Goal: Task Accomplishment & Management: Use online tool/utility

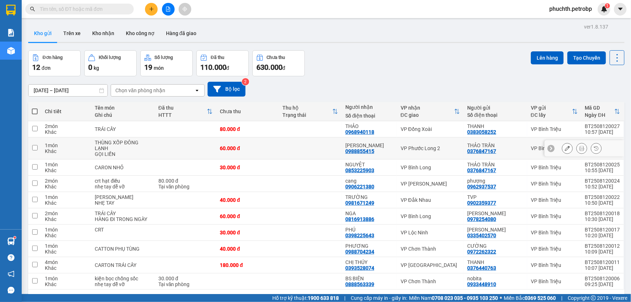
scroll to position [33, 0]
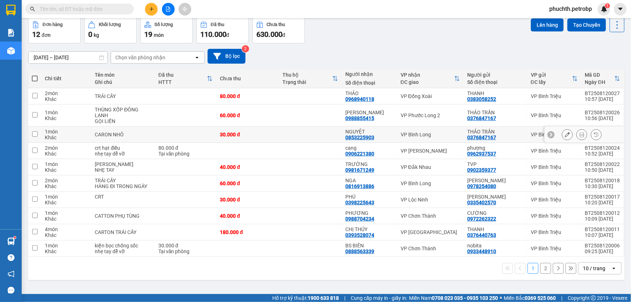
click at [36, 137] on td at bounding box center [34, 135] width 13 height 16
checkbox input "true"
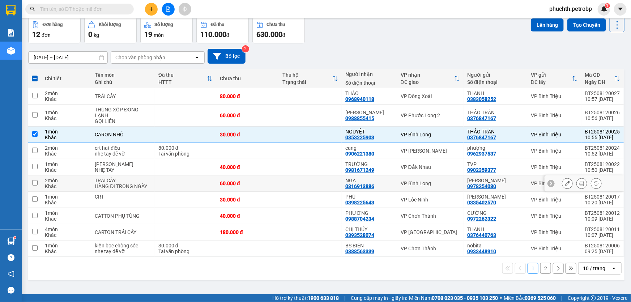
click at [34, 184] on input "checkbox" at bounding box center [34, 182] width 5 height 5
checkbox input "true"
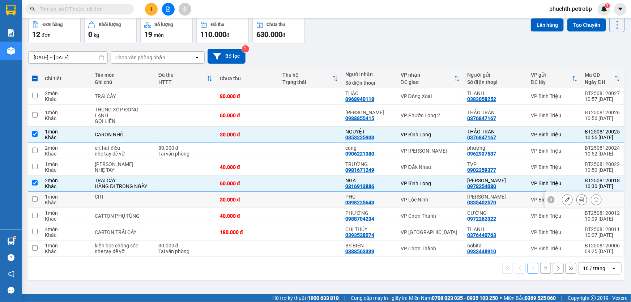
click at [37, 199] on input "checkbox" at bounding box center [34, 198] width 5 height 5
checkbox input "true"
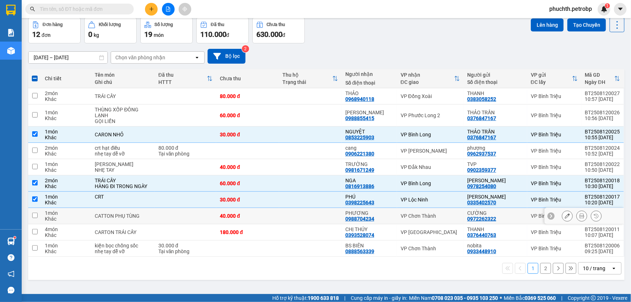
click at [34, 213] on input "checkbox" at bounding box center [34, 215] width 5 height 5
checkbox input "true"
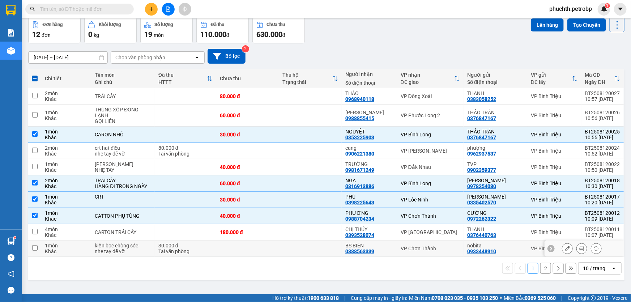
click at [36, 248] on input "checkbox" at bounding box center [34, 247] width 5 height 5
checkbox input "true"
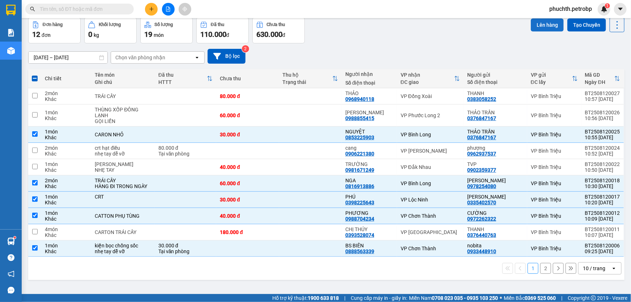
click at [544, 27] on button "Lên hàng" at bounding box center [547, 24] width 33 height 13
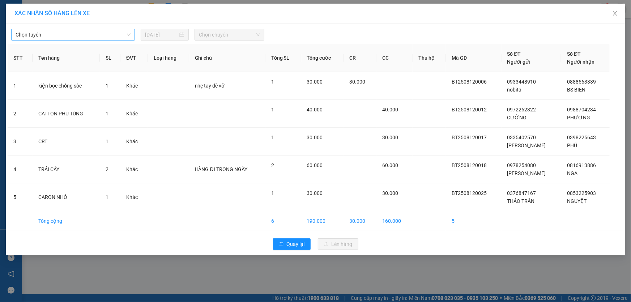
click at [112, 36] on span "Chọn tuyến" at bounding box center [73, 34] width 115 height 11
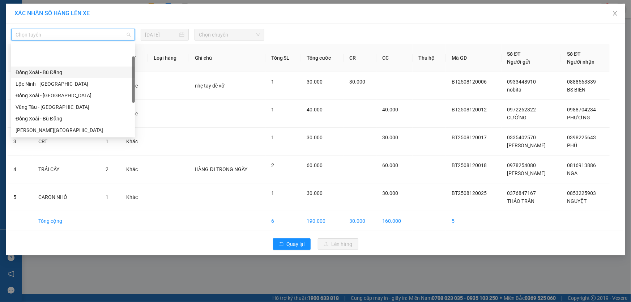
scroll to position [65, 0]
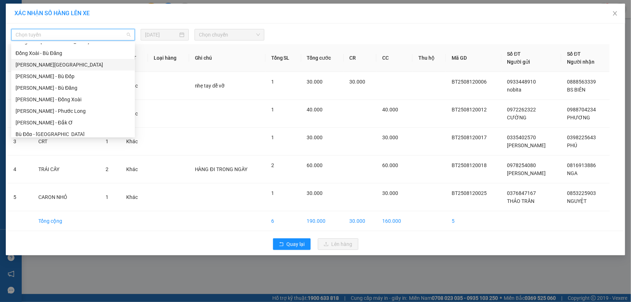
click at [72, 68] on div "[PERSON_NAME][GEOGRAPHIC_DATA]" at bounding box center [73, 65] width 115 height 8
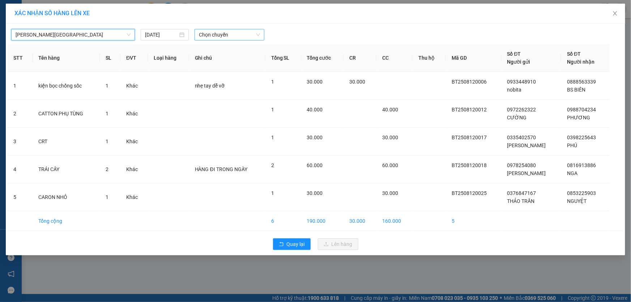
click at [239, 30] on span "Chọn chuyến" at bounding box center [229, 34] width 61 height 11
click at [237, 39] on div "Chọn chuyến" at bounding box center [230, 35] width 70 height 12
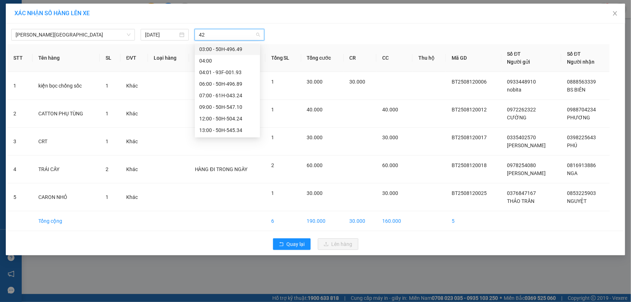
type input "424"
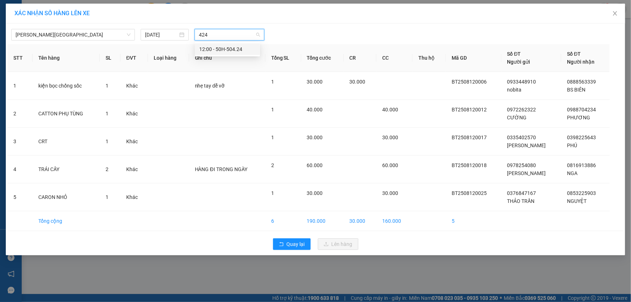
click at [242, 47] on div "12:00 - 50H-504.24" at bounding box center [227, 49] width 56 height 8
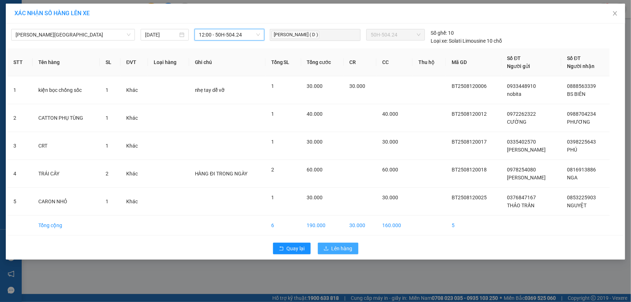
click at [336, 248] on span "Lên hàng" at bounding box center [342, 249] width 21 height 8
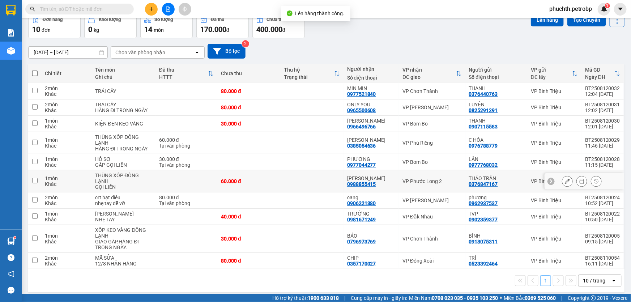
scroll to position [42, 0]
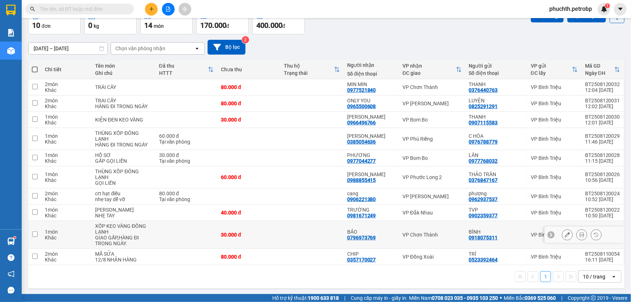
click at [33, 234] on input "checkbox" at bounding box center [34, 234] width 5 height 5
checkbox input "true"
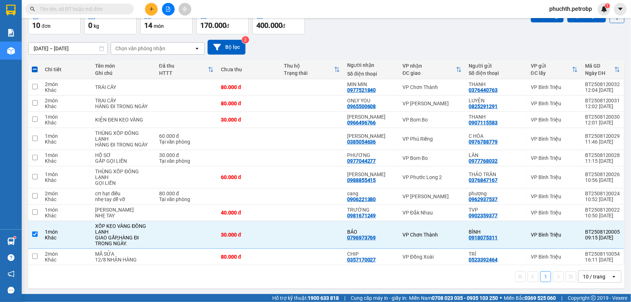
scroll to position [0, 0]
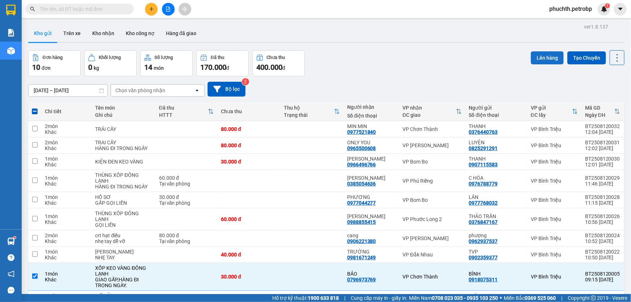
click at [546, 57] on button "Lên hàng" at bounding box center [547, 57] width 33 height 13
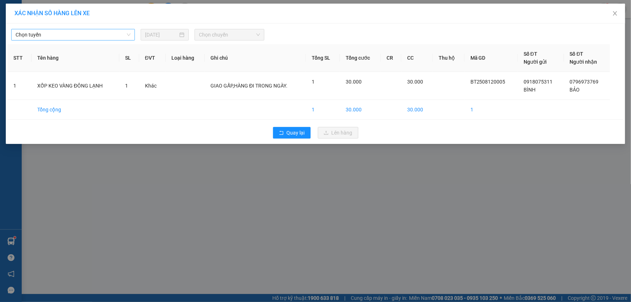
click at [102, 36] on span "Chọn tuyến" at bounding box center [73, 34] width 115 height 11
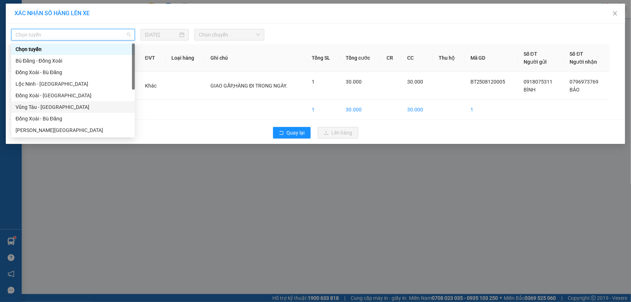
scroll to position [33, 0]
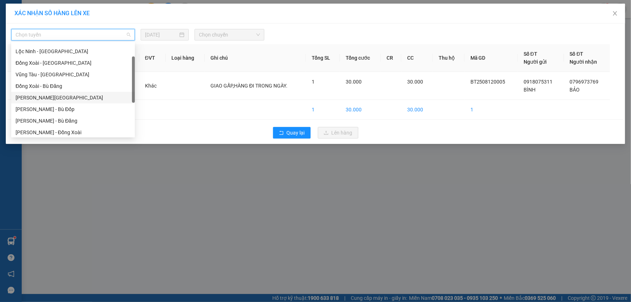
click at [72, 98] on div "[PERSON_NAME][GEOGRAPHIC_DATA]" at bounding box center [73, 98] width 115 height 8
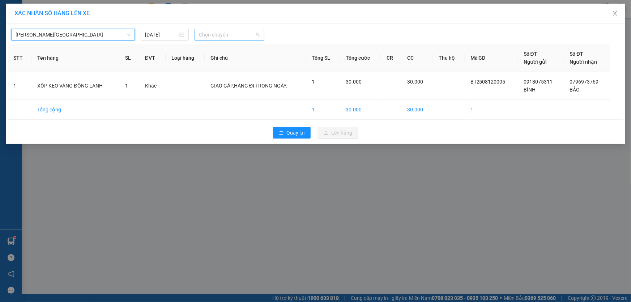
click at [217, 36] on span "Chọn chuyến" at bounding box center [229, 34] width 61 height 11
type input "424"
click at [235, 53] on div "12:00 - 50H-504.24" at bounding box center [227, 49] width 56 height 8
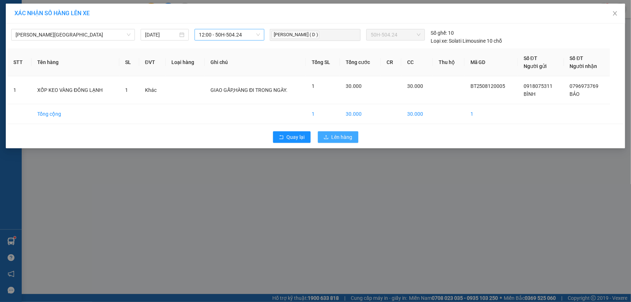
click at [342, 138] on span "Lên hàng" at bounding box center [342, 137] width 21 height 8
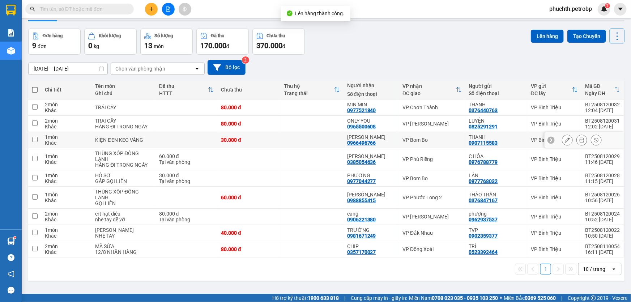
scroll to position [33, 0]
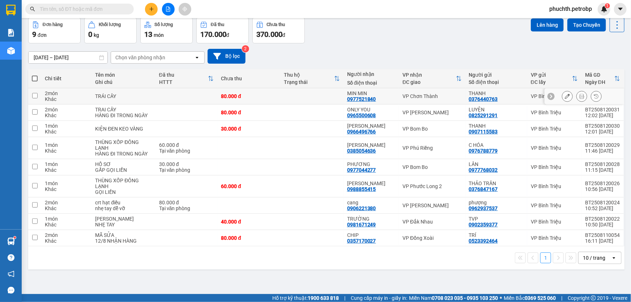
click at [34, 97] on input "checkbox" at bounding box center [34, 95] width 5 height 5
checkbox input "true"
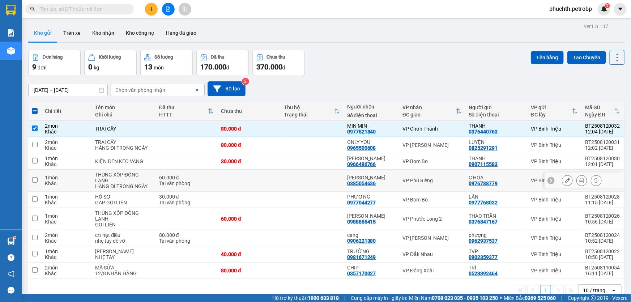
scroll to position [0, 0]
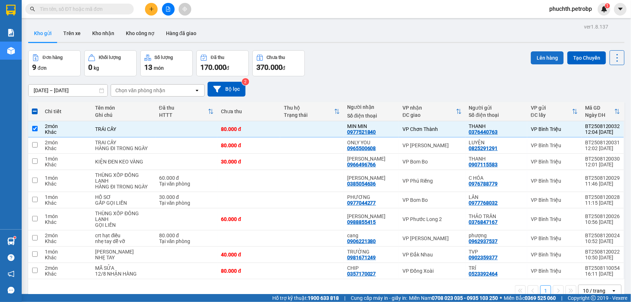
click at [536, 61] on button "Lên hàng" at bounding box center [547, 57] width 33 height 13
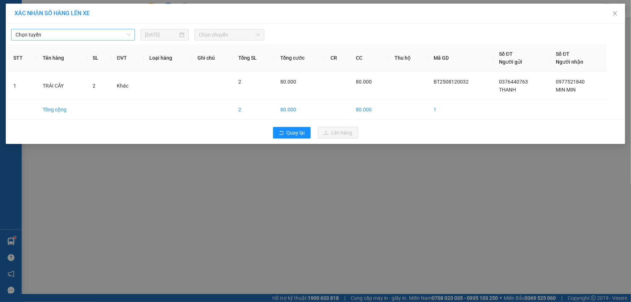
click at [101, 35] on span "Chọn tuyến" at bounding box center [73, 34] width 115 height 11
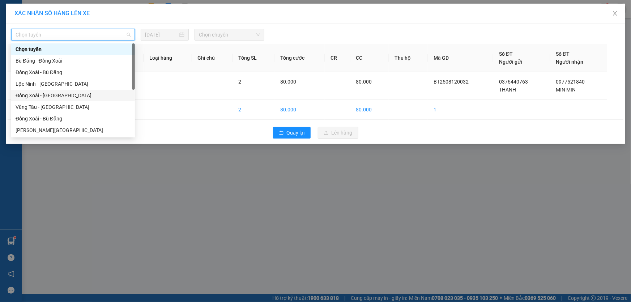
scroll to position [33, 0]
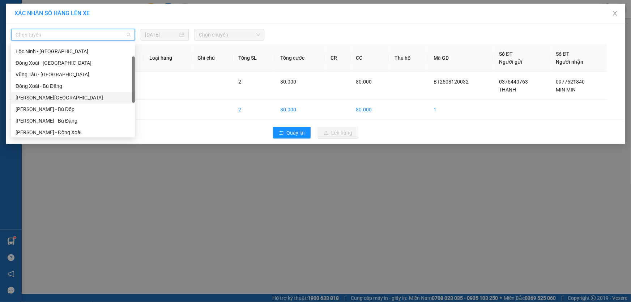
click at [75, 101] on div "[PERSON_NAME][GEOGRAPHIC_DATA]" at bounding box center [73, 98] width 115 height 8
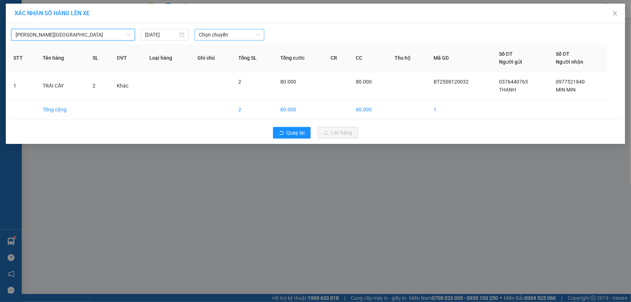
click at [220, 33] on span "Chọn chuyến" at bounding box center [229, 34] width 61 height 11
type input "424"
click at [245, 51] on div "12:00 - 50H-504.24" at bounding box center [227, 49] width 56 height 8
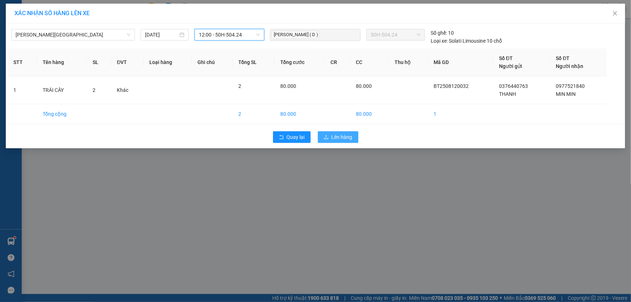
click at [339, 138] on span "Lên hàng" at bounding box center [342, 137] width 21 height 8
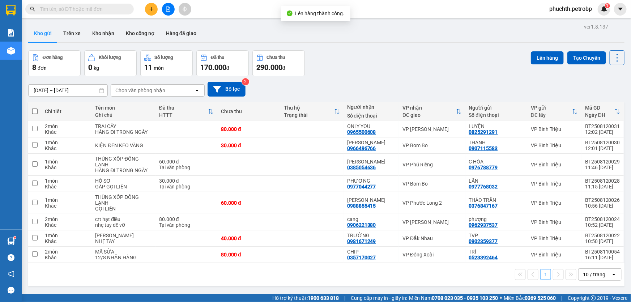
click at [382, 90] on div "[DATE] – [DATE] Press the down arrow key to interact with the calendar and sele…" at bounding box center [326, 89] width 597 height 15
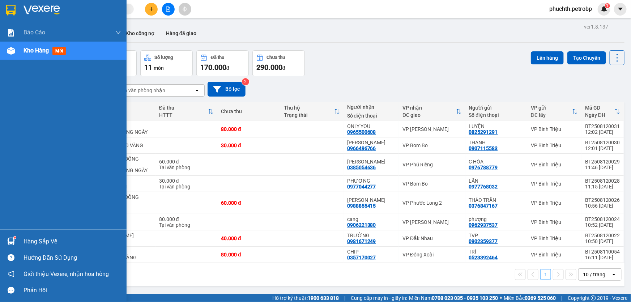
click at [28, 242] on div "Hàng sắp về" at bounding box center [73, 241] width 98 height 11
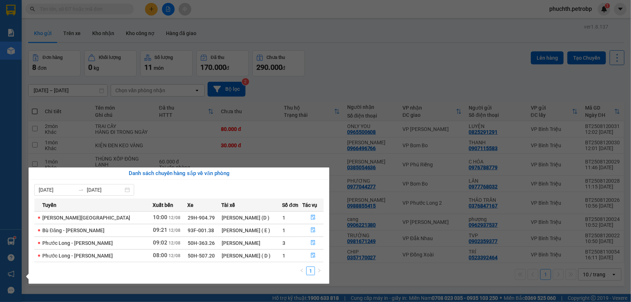
click at [1, 152] on div "Báo cáo BC tiền tận nơi (trưởng trạm) Báo cáo 1 (nv): Số tiền đã thu của văn ph…" at bounding box center [11, 151] width 22 height 302
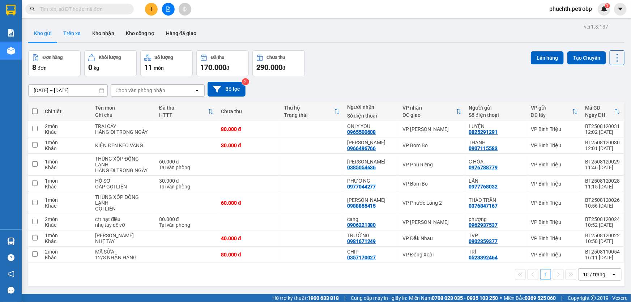
click at [76, 37] on button "Trên xe" at bounding box center [72, 33] width 29 height 17
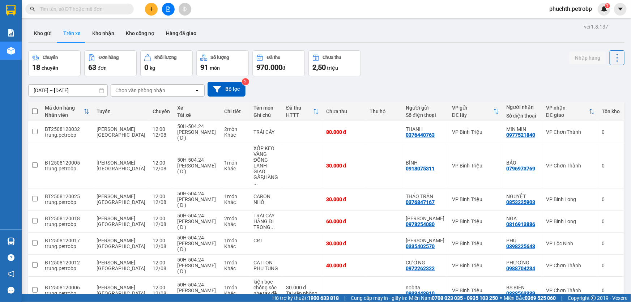
click at [153, 93] on div "Chọn văn phòng nhận" at bounding box center [140, 90] width 50 height 7
type input "BOM"
click at [183, 109] on div "VP Bom Bo" at bounding box center [157, 106] width 94 height 13
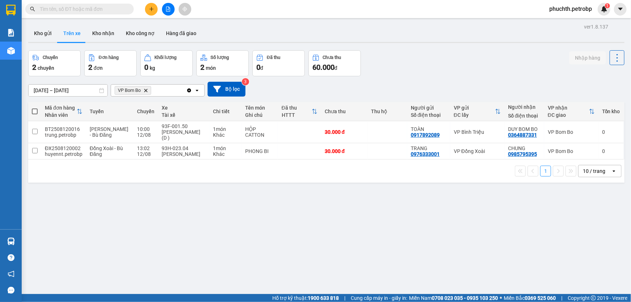
click at [145, 92] on icon "Delete" at bounding box center [146, 90] width 4 height 4
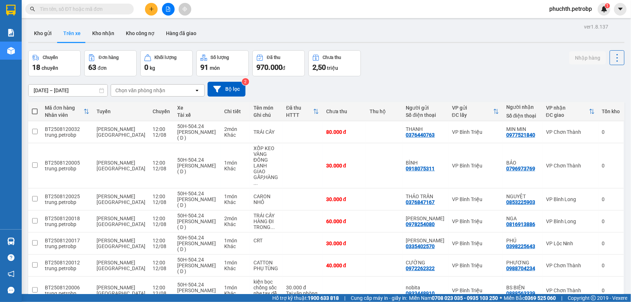
click at [135, 91] on div "Chọn văn phòng nhận" at bounding box center [140, 90] width 50 height 7
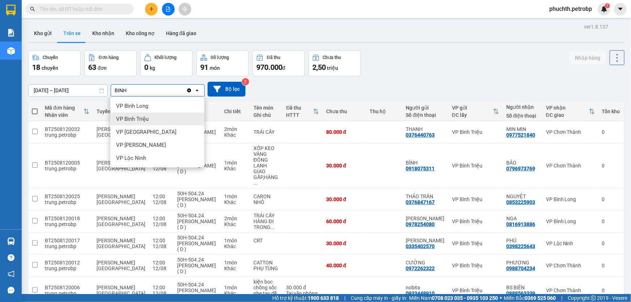
type input "BINH"
click at [146, 119] on span "VP Bình Triệu" at bounding box center [132, 118] width 33 height 7
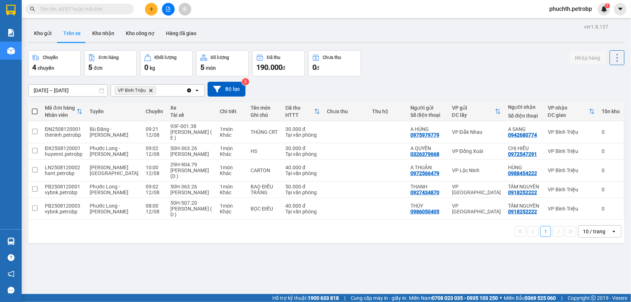
click at [166, 86] on div "VP Bình [PERSON_NAME]" at bounding box center [148, 91] width 75 height 12
type input "BOM"
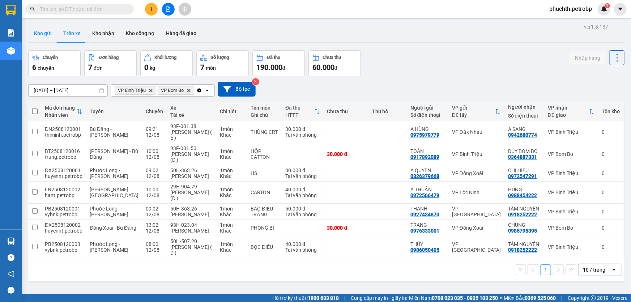
click at [52, 34] on button "Kho gửi" at bounding box center [42, 33] width 29 height 17
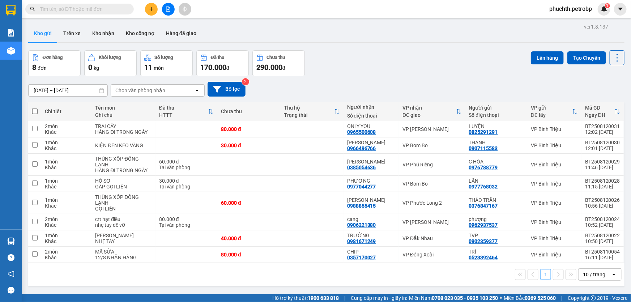
click at [79, 11] on input "text" at bounding box center [82, 9] width 85 height 8
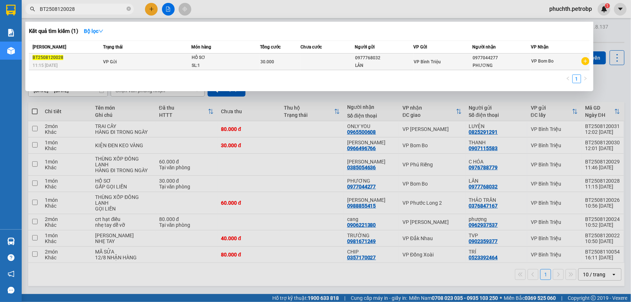
type input "BT2508120028"
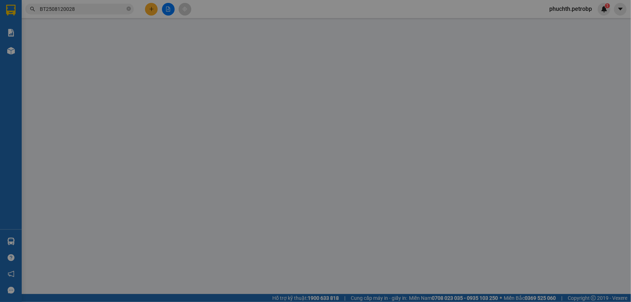
type input "0977768032"
type input "0977044277"
type input "30.000"
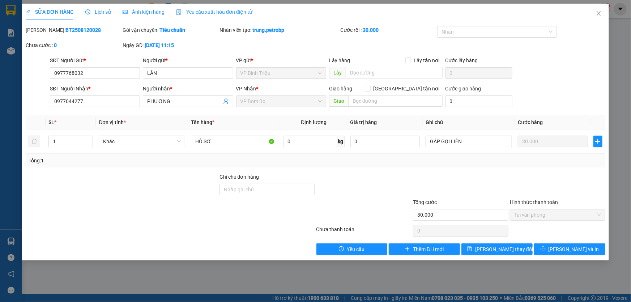
click at [108, 10] on span "Lịch sử" at bounding box center [98, 12] width 26 height 6
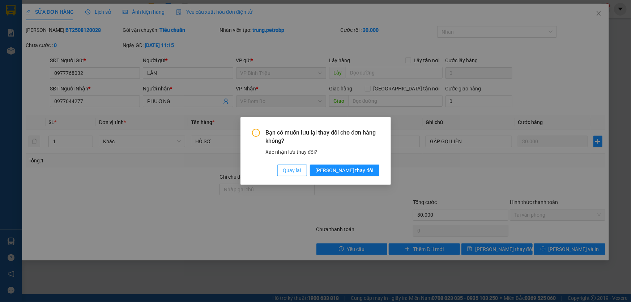
click at [301, 173] on span "Quay lại" at bounding box center [292, 170] width 18 height 8
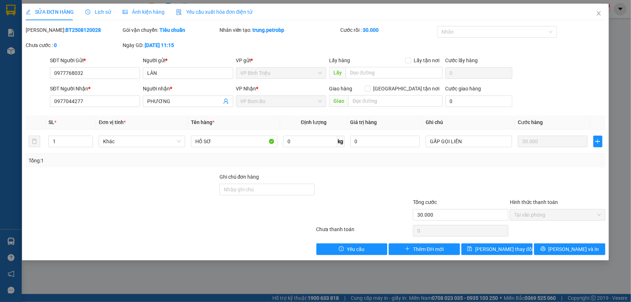
click at [150, 16] on div "Ảnh kiện hàng" at bounding box center [144, 12] width 42 height 8
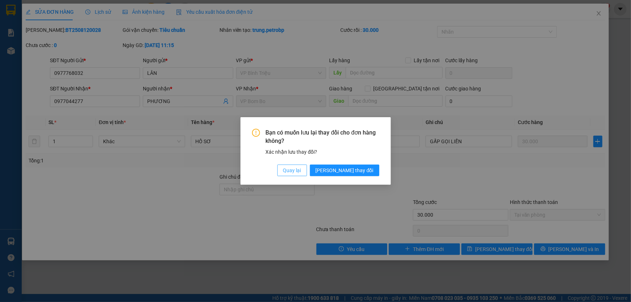
click at [301, 172] on span "Quay lại" at bounding box center [292, 170] width 18 height 8
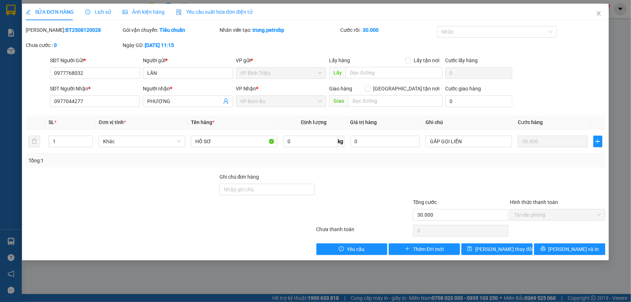
click at [98, 14] on span "Lịch sử" at bounding box center [98, 12] width 26 height 6
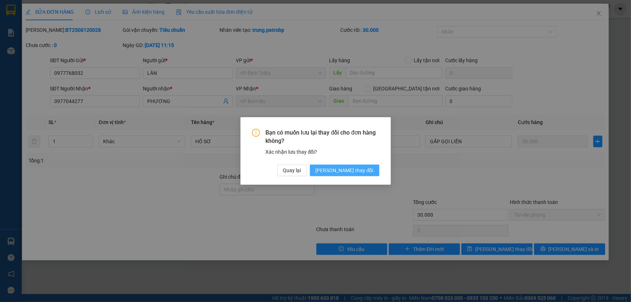
click at [374, 170] on button "[PERSON_NAME] thay đổi" at bounding box center [344, 171] width 69 height 12
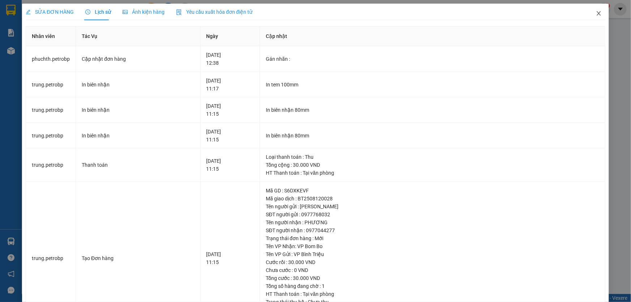
click at [596, 14] on icon "close" at bounding box center [599, 13] width 6 height 6
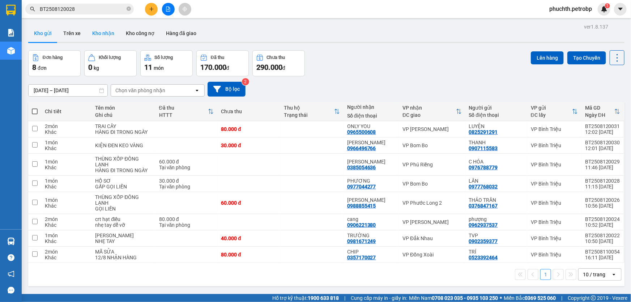
click at [91, 34] on button "Kho nhận" at bounding box center [103, 33] width 34 height 17
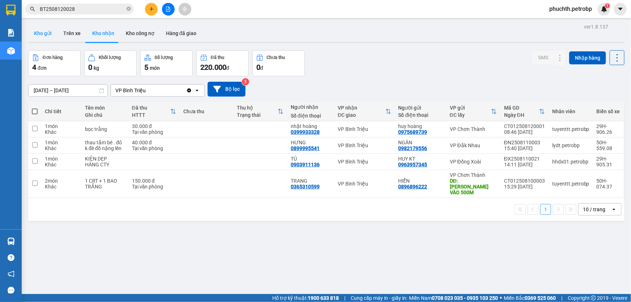
click at [45, 38] on button "Kho gửi" at bounding box center [42, 33] width 29 height 17
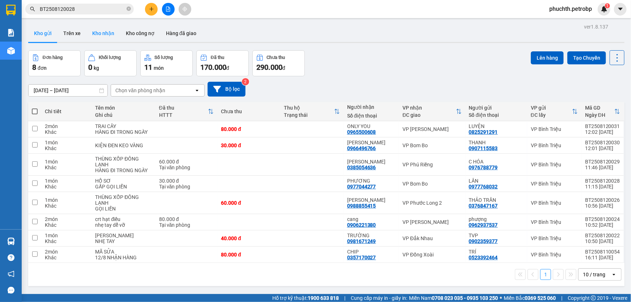
click at [92, 31] on button "Kho nhận" at bounding box center [103, 33] width 34 height 17
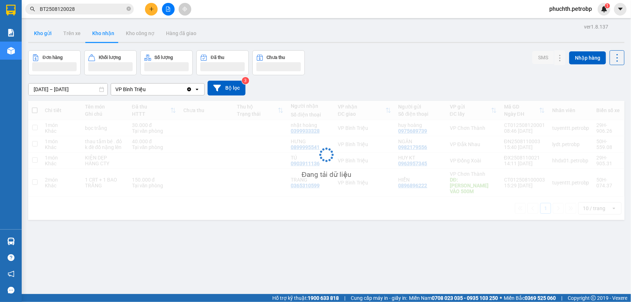
click at [39, 38] on button "Kho gửi" at bounding box center [42, 33] width 29 height 17
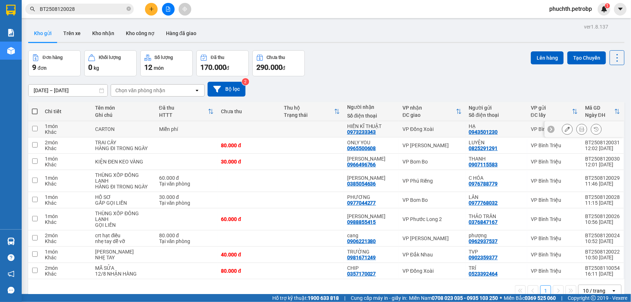
click at [33, 130] on input "checkbox" at bounding box center [34, 128] width 5 height 5
checkbox input "true"
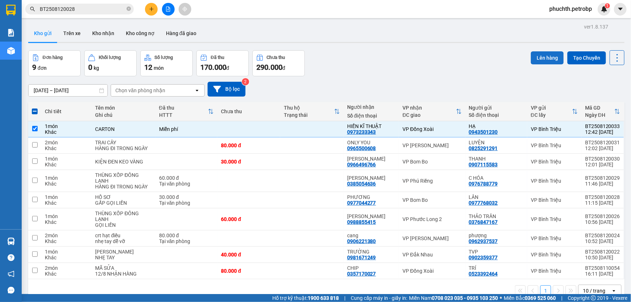
click at [540, 59] on button "Lên hàng" at bounding box center [547, 57] width 33 height 13
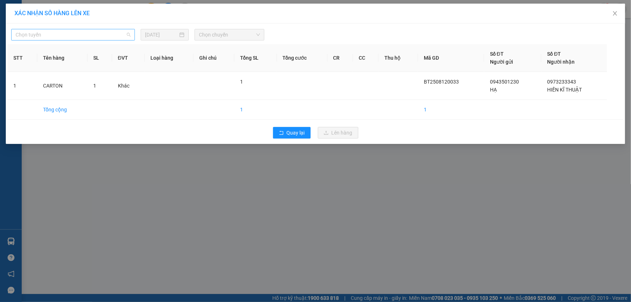
click at [111, 36] on span "Chọn tuyến" at bounding box center [73, 34] width 115 height 11
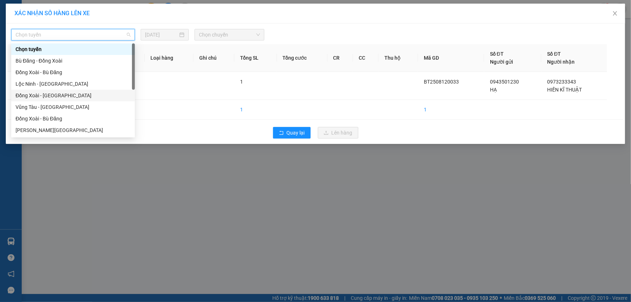
scroll to position [33, 0]
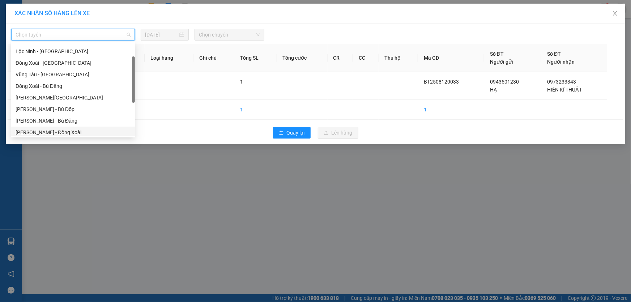
click at [81, 130] on div "[PERSON_NAME] - Đồng Xoài" at bounding box center [73, 132] width 115 height 8
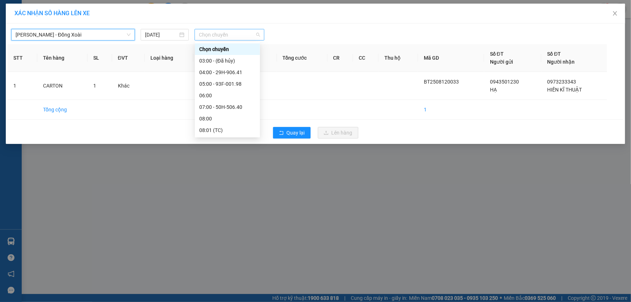
click at [203, 35] on span "Chọn chuyến" at bounding box center [229, 34] width 61 height 11
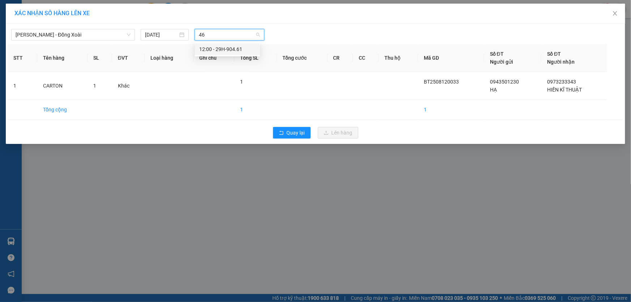
type input "461"
click at [214, 45] on div "12:00 - 29H-904.61" at bounding box center [227, 49] width 56 height 8
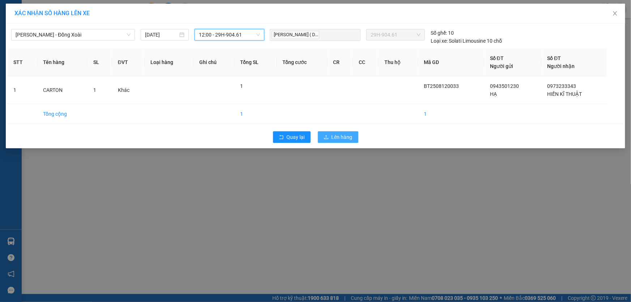
click at [341, 133] on span "Lên hàng" at bounding box center [342, 137] width 21 height 8
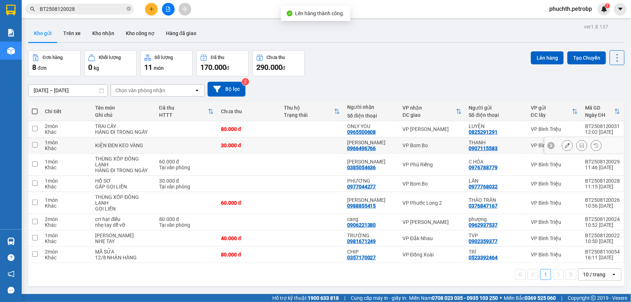
scroll to position [33, 0]
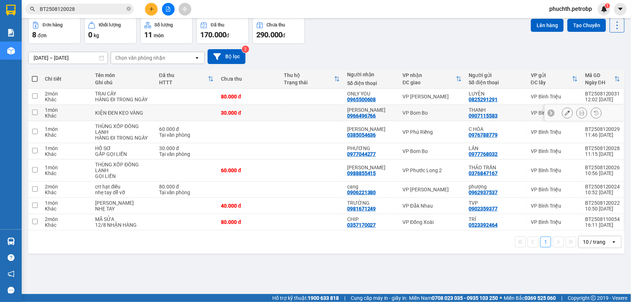
click at [35, 114] on input "checkbox" at bounding box center [34, 112] width 5 height 5
checkbox input "true"
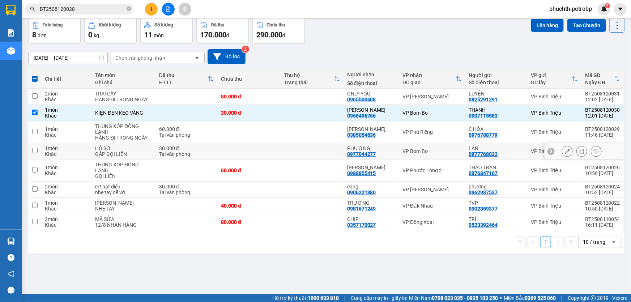
click at [35, 151] on input "checkbox" at bounding box center [34, 150] width 5 height 5
checkbox input "true"
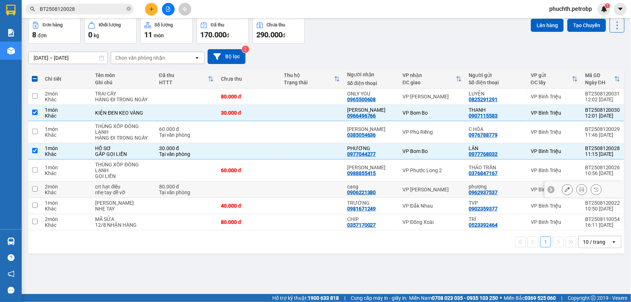
click at [34, 192] on td at bounding box center [34, 190] width 13 height 16
checkbox input "true"
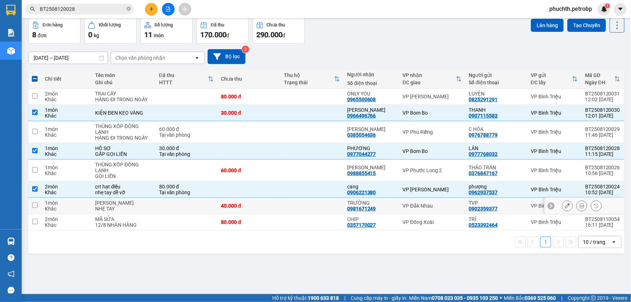
click at [35, 204] on input "checkbox" at bounding box center [34, 205] width 5 height 5
checkbox input "true"
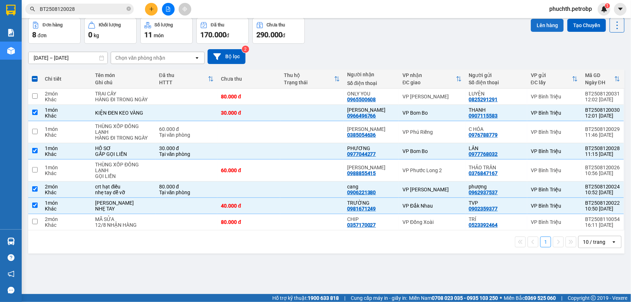
click at [540, 27] on button "Lên hàng" at bounding box center [547, 25] width 33 height 13
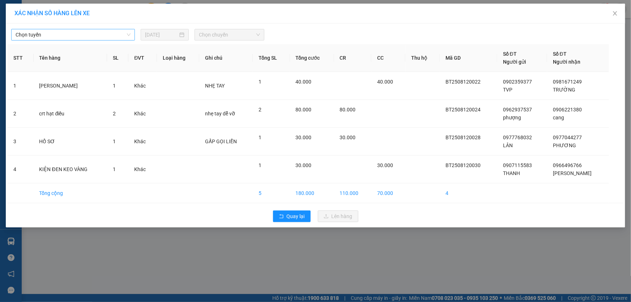
click at [110, 37] on span "Chọn tuyến" at bounding box center [73, 34] width 115 height 11
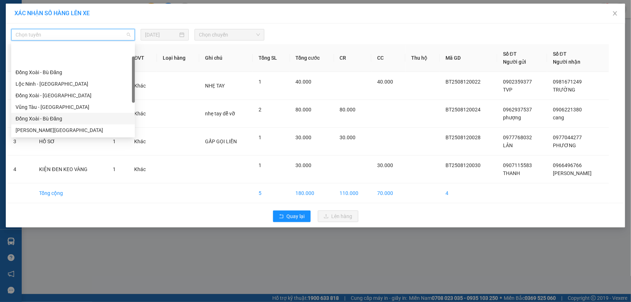
scroll to position [33, 0]
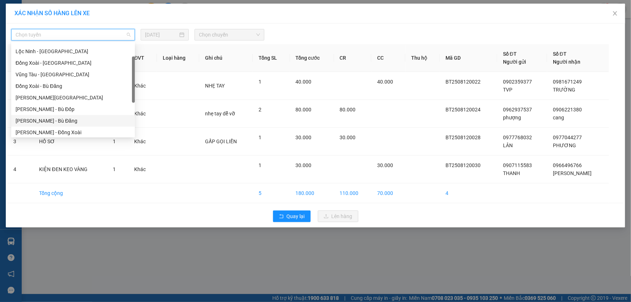
click at [73, 119] on div "[PERSON_NAME] - Bù Đăng" at bounding box center [73, 121] width 115 height 8
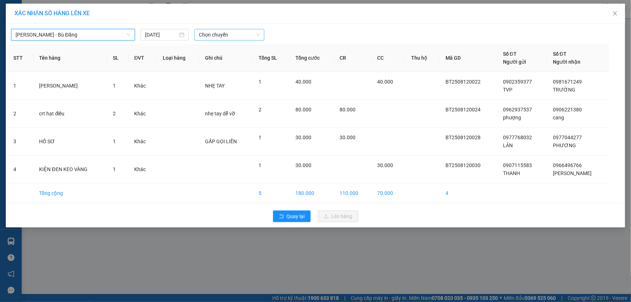
click at [203, 36] on span "Chọn chuyến" at bounding box center [229, 34] width 61 height 11
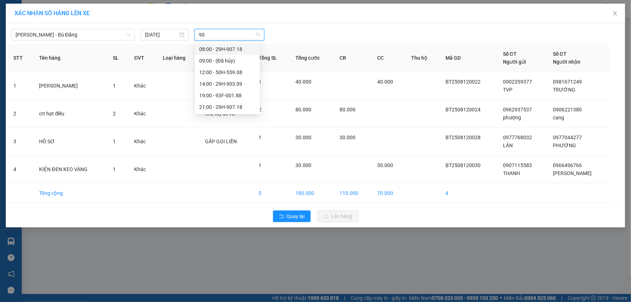
type input "908"
click at [230, 49] on div "12:00 - 50H-559.08" at bounding box center [227, 49] width 56 height 8
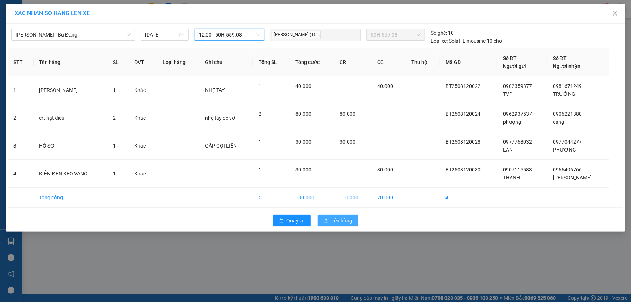
click at [351, 217] on span "Lên hàng" at bounding box center [342, 221] width 21 height 8
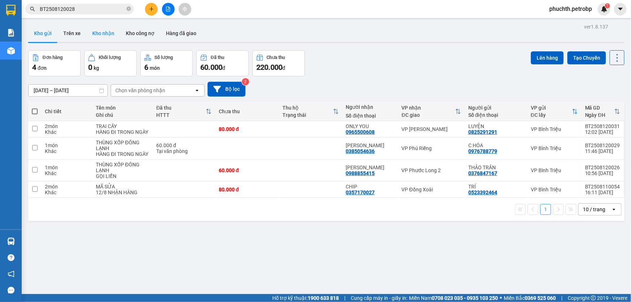
click at [102, 34] on button "Kho nhận" at bounding box center [103, 33] width 34 height 17
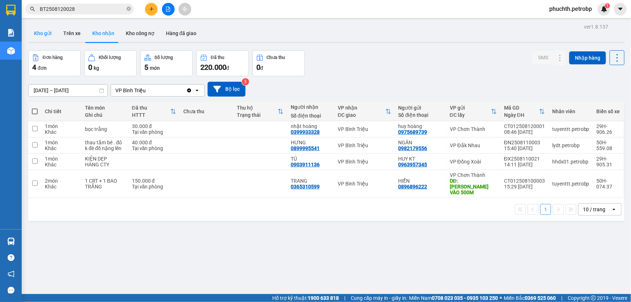
click at [43, 38] on button "Kho gửi" at bounding box center [42, 33] width 29 height 17
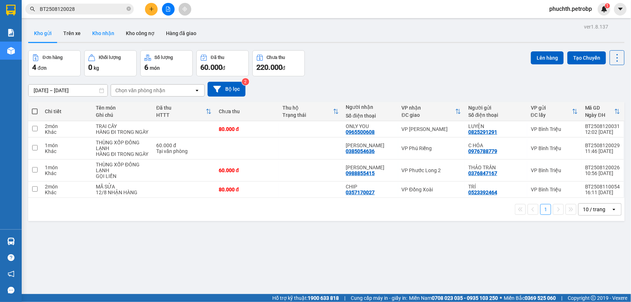
click at [101, 40] on button "Kho nhận" at bounding box center [103, 33] width 34 height 17
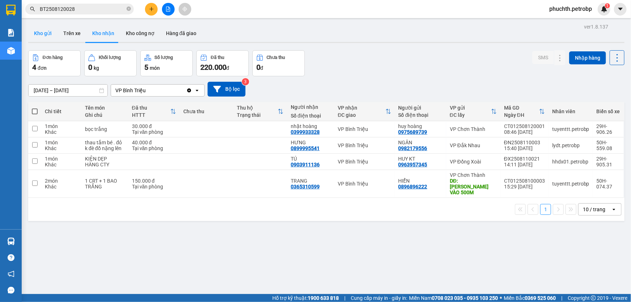
click at [40, 37] on button "Kho gửi" at bounding box center [42, 33] width 29 height 17
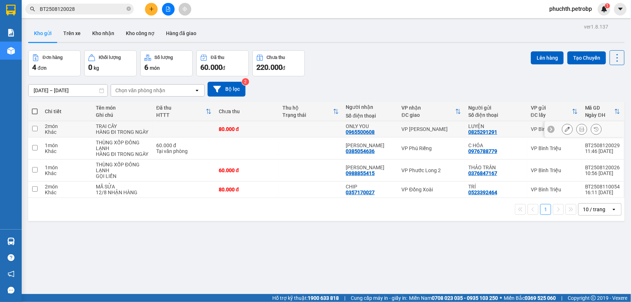
click at [36, 128] on input "checkbox" at bounding box center [34, 128] width 5 height 5
checkbox input "true"
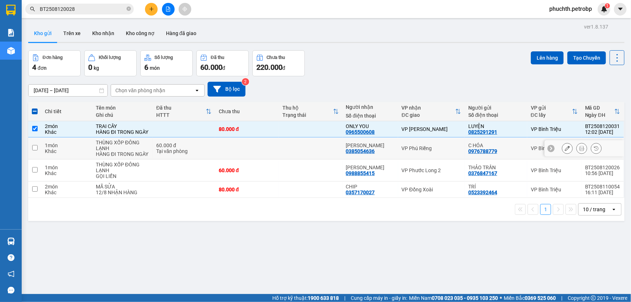
click at [36, 150] on input "checkbox" at bounding box center [34, 147] width 5 height 5
checkbox input "true"
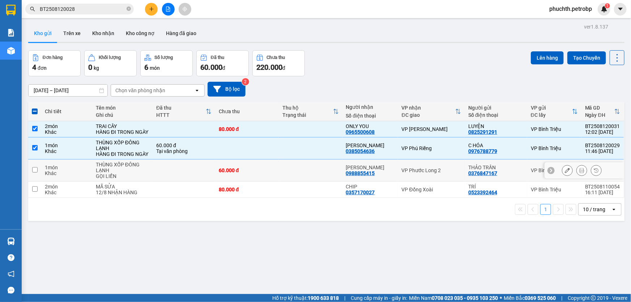
click at [35, 172] on input "checkbox" at bounding box center [34, 169] width 5 height 5
checkbox input "true"
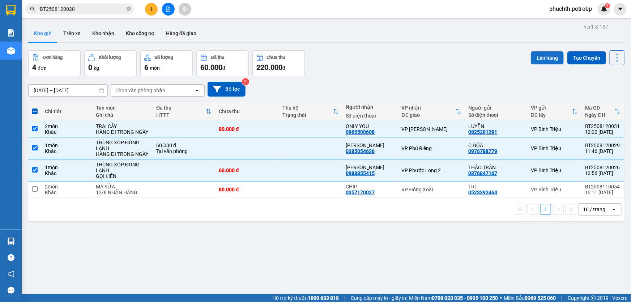
click at [543, 58] on button "Lên hàng" at bounding box center [547, 57] width 33 height 13
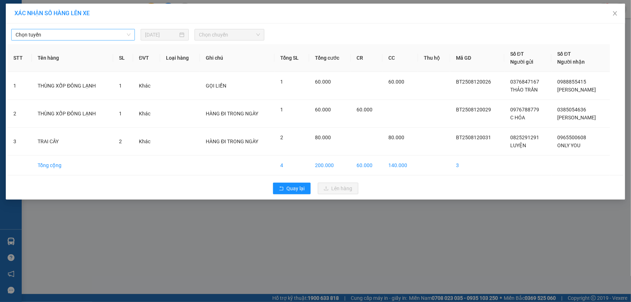
click at [99, 34] on span "Chọn tuyến" at bounding box center [73, 34] width 115 height 11
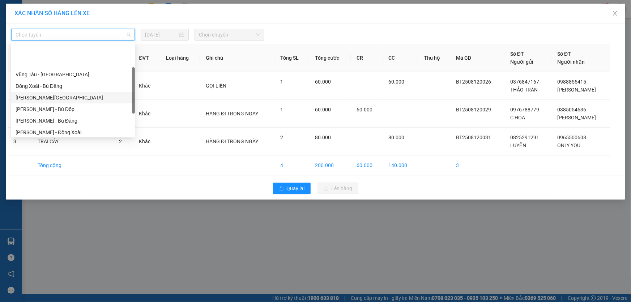
scroll to position [65, 0]
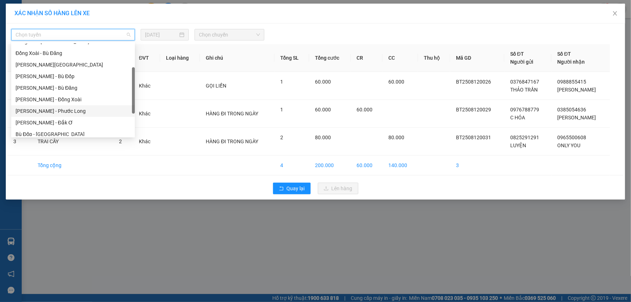
click at [82, 110] on div "[PERSON_NAME] - Phước Long" at bounding box center [73, 111] width 115 height 8
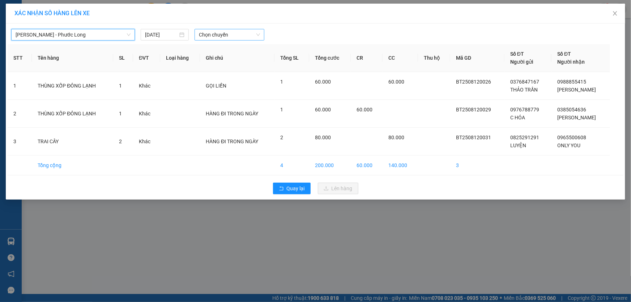
click at [243, 34] on span "Chọn chuyến" at bounding box center [229, 34] width 61 height 11
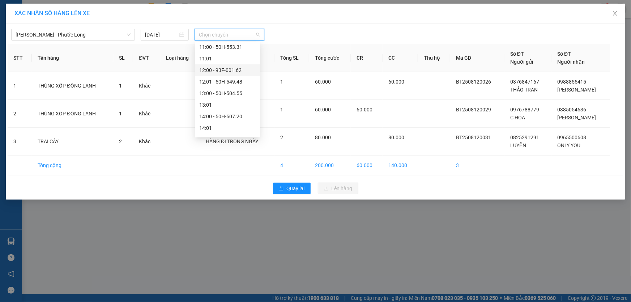
scroll to position [230, 0]
click at [248, 119] on div "14:02 (TC) - 50H-363.26" at bounding box center [227, 120] width 56 height 8
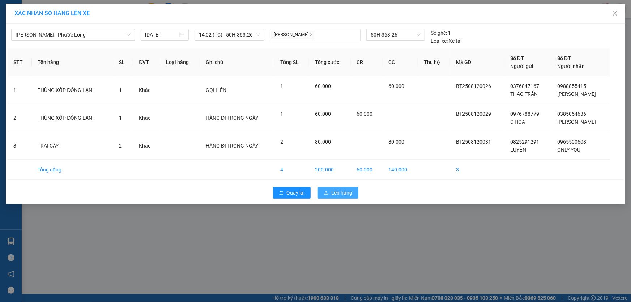
click at [351, 192] on span "Lên hàng" at bounding box center [342, 193] width 21 height 8
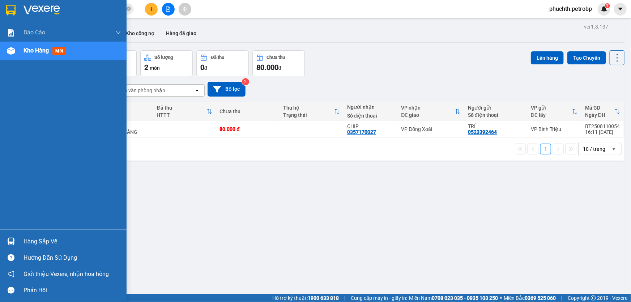
click at [28, 240] on div "Hàng sắp về" at bounding box center [73, 241] width 98 height 11
click at [28, 240] on div "Báo cáo BC tiền tận nơi (trưởng trạm) Báo cáo 1 (nv): Số tiền đã thu của văn ph…" at bounding box center [63, 151] width 127 height 302
click at [13, 245] on img at bounding box center [11, 242] width 8 height 8
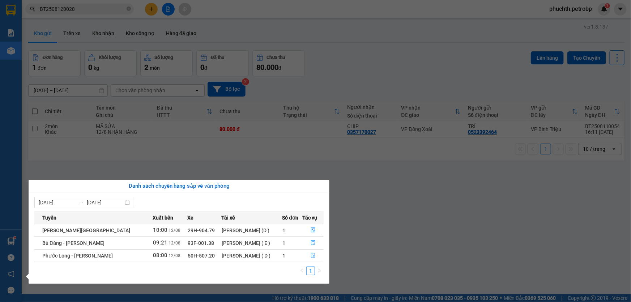
click at [373, 242] on section "Kết quả tìm kiếm ( 1 ) Bộ lọc Mã ĐH Trạng thái Món hàng Tổng cước Chưa cước Ngư…" at bounding box center [315, 151] width 631 height 302
